Goal: Book appointment/travel/reservation

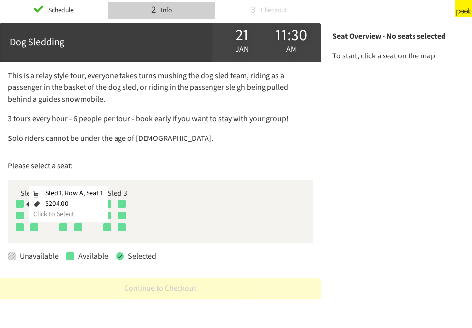
click at [18, 206] on div at bounding box center [20, 204] width 8 height 8
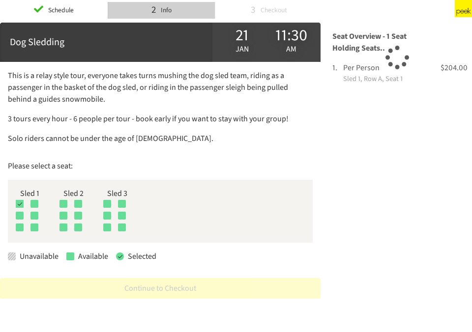
click at [39, 200] on div "Sled 1, Row A, Seat 1 $204.00 Click to Select Sled 1, Row A, Seat 2 $204.00 Cli…" at bounding box center [30, 206] width 28 height 12
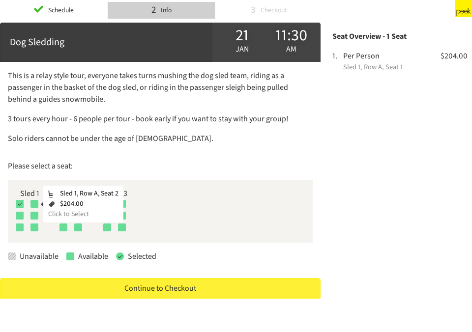
click at [35, 203] on div at bounding box center [34, 204] width 8 height 8
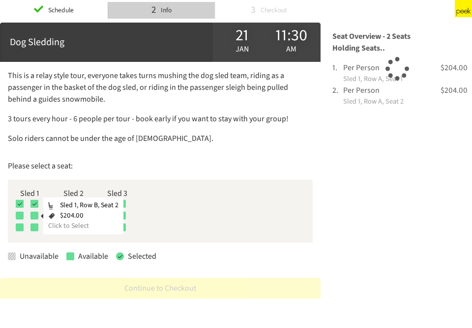
click at [33, 216] on div at bounding box center [34, 216] width 8 height 8
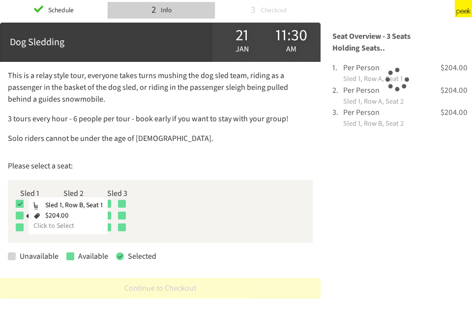
click at [20, 214] on div at bounding box center [20, 216] width 8 height 8
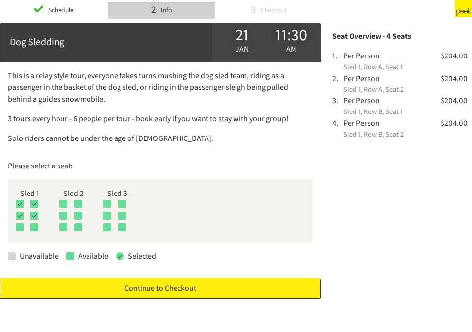
click at [160, 289] on link "Continue to Checkout" at bounding box center [160, 288] width 320 height 21
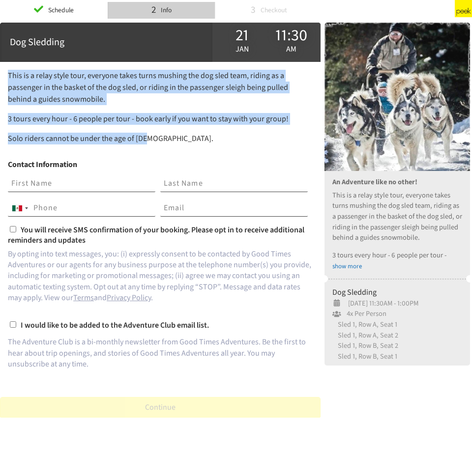
drag, startPoint x: 9, startPoint y: 75, endPoint x: 163, endPoint y: 152, distance: 172.3
click at [163, 152] on div "This is a relay style tour, everyone takes turns mushing the dog sled team, rid…" at bounding box center [160, 113] width 305 height 87
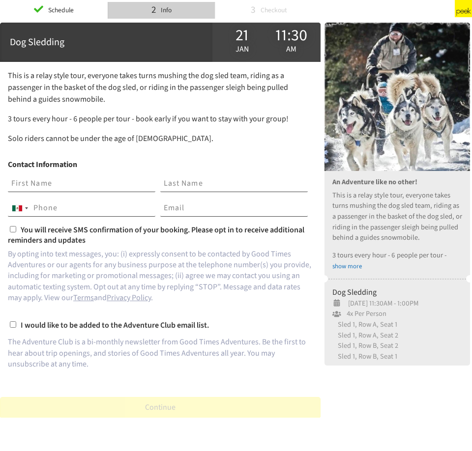
click at [421, 316] on span "Sled 1, Row A, Seat 2" at bounding box center [397, 335] width 130 height 11
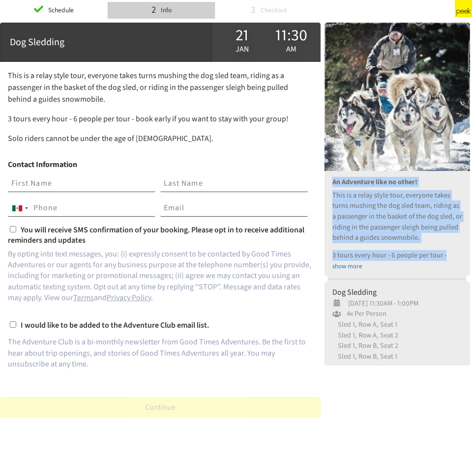
drag, startPoint x: 332, startPoint y: 181, endPoint x: 452, endPoint y: 256, distance: 141.7
click at [452, 256] on div "An Adventure like no other! This is a relay style tour, everyone takes turns mu…" at bounding box center [396, 223] width 145 height 104
copy div "An Adventure like no other! This is a relay style tour, everyone takes turns mu…"
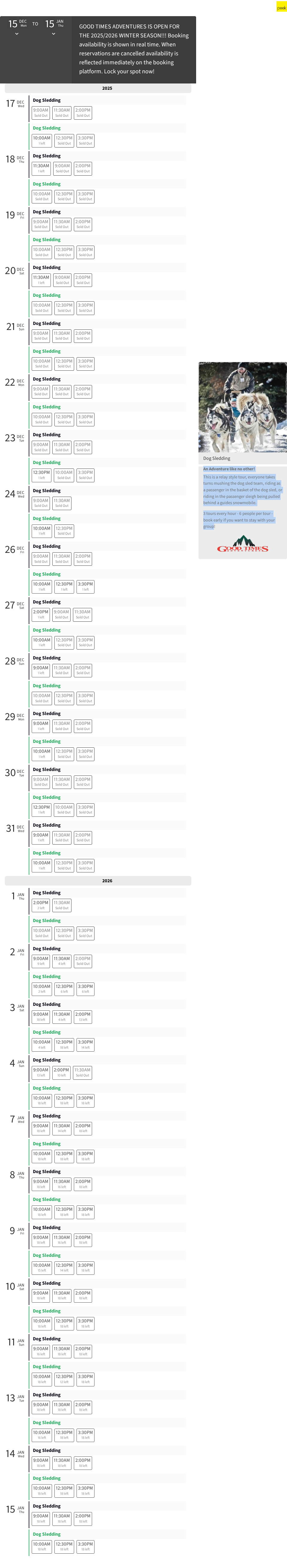
drag, startPoint x: 204, startPoint y: 467, endPoint x: 275, endPoint y: 520, distance: 88.6
click at [275, 192] on div "An Adventure like no other! This is a relay style tour, everyone takes turns mu…" at bounding box center [243, 510] width 79 height 88
